Goal: Check status: Check status

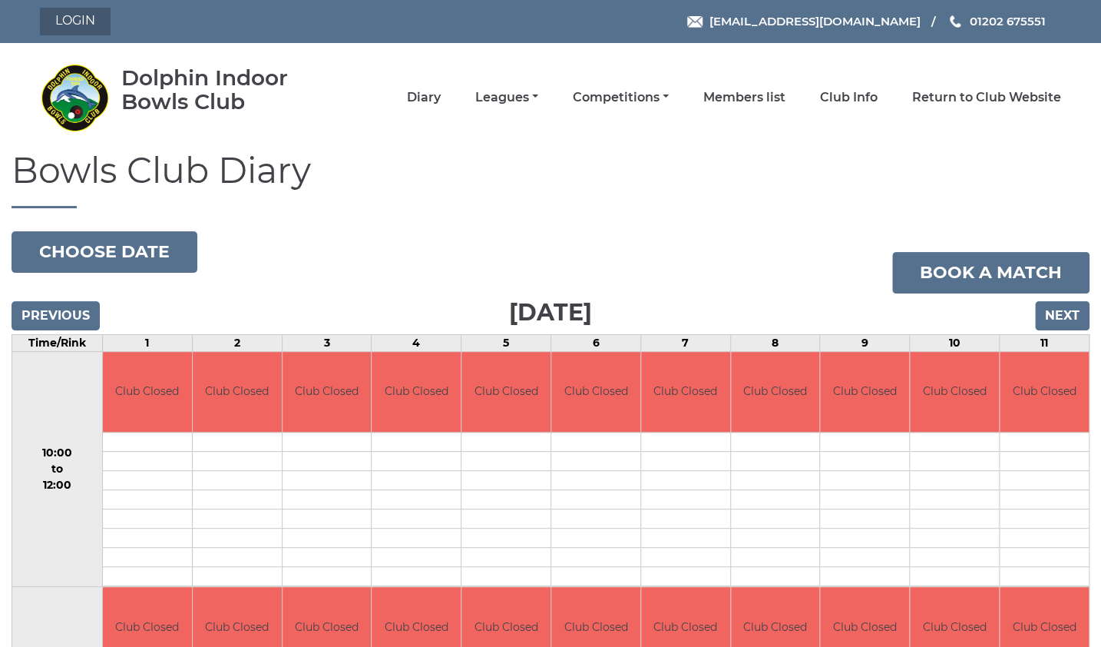
click at [71, 23] on link "Login" at bounding box center [75, 22] width 71 height 28
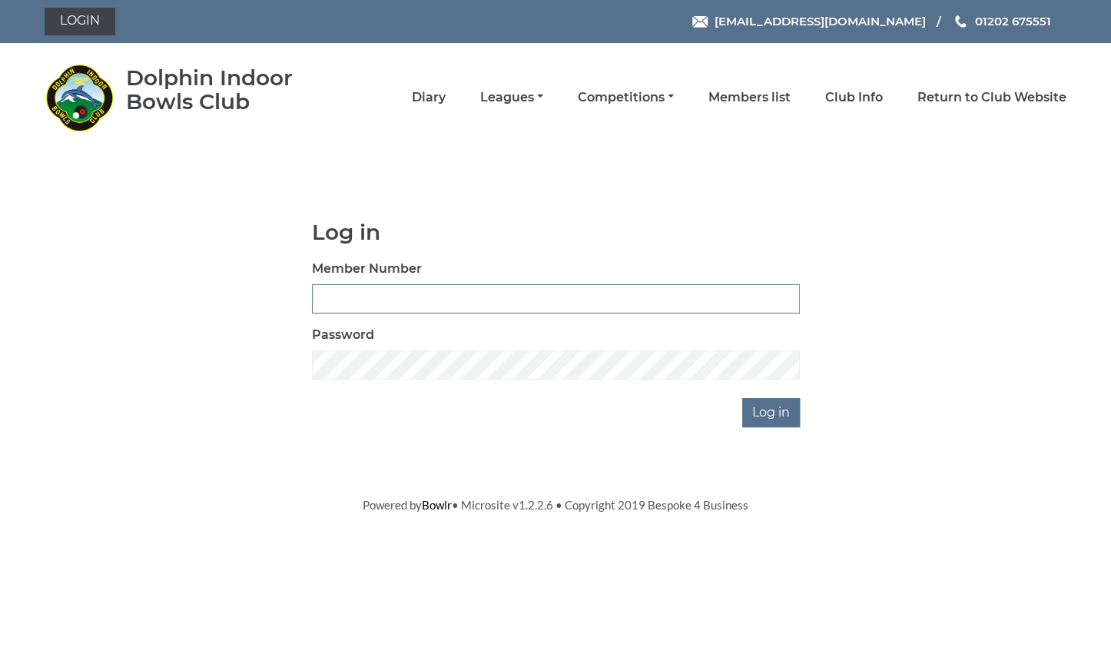
type input "3734"
click at [783, 414] on input "Log in" at bounding box center [771, 412] width 58 height 29
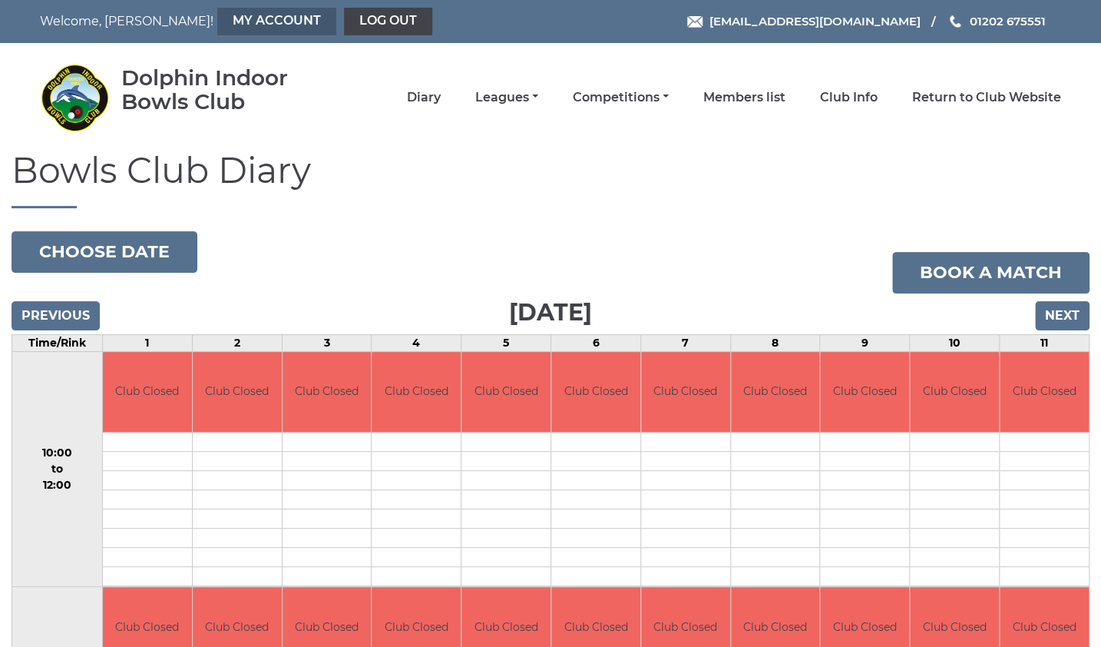
click at [217, 25] on link "My Account" at bounding box center [276, 22] width 119 height 28
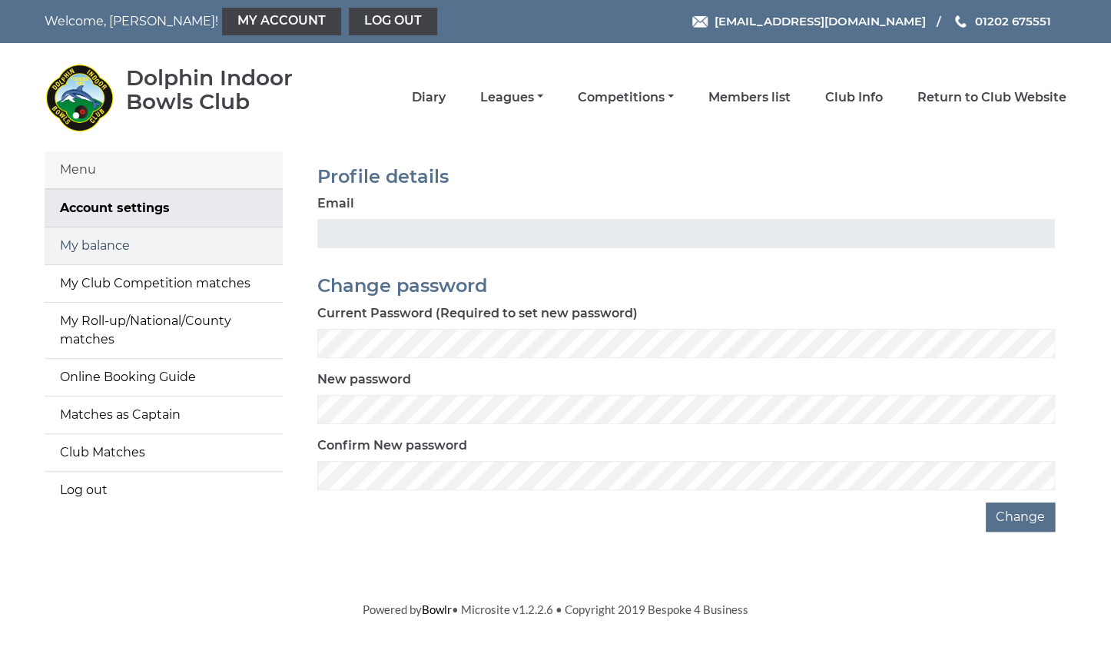
click at [114, 249] on link "My balance" at bounding box center [164, 245] width 238 height 37
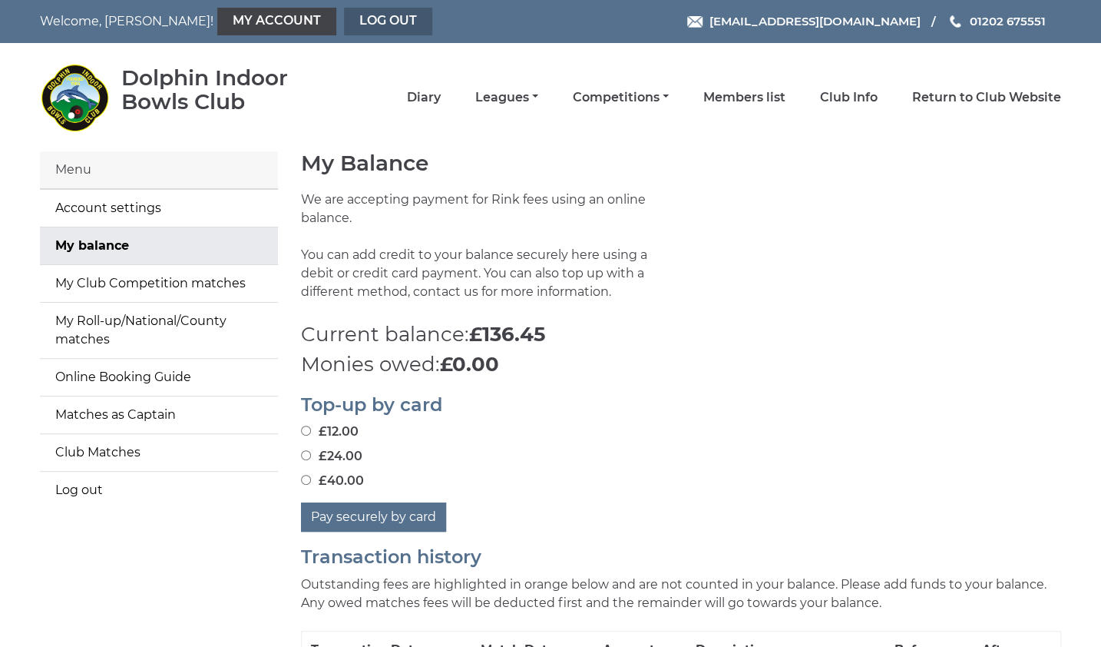
click at [344, 22] on link "Log out" at bounding box center [388, 22] width 88 height 28
